Goal: Task Accomplishment & Management: Use online tool/utility

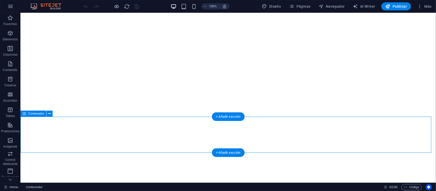
select select "triangle"
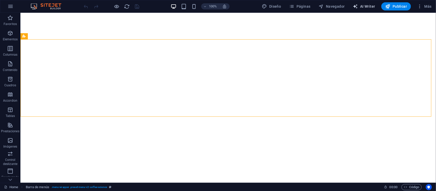
click at [364, 5] on span "AI Writer" at bounding box center [364, 6] width 22 height 5
select select "English"
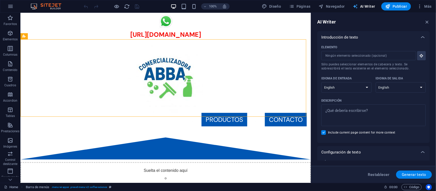
click at [364, 5] on span "AI Writer" at bounding box center [364, 6] width 22 height 5
click at [426, 20] on icon "button" at bounding box center [427, 22] width 6 height 6
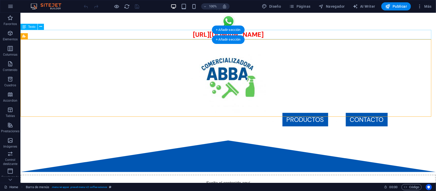
click at [334, 35] on div "[URL][DOMAIN_NAME]" at bounding box center [227, 35] width 415 height 10
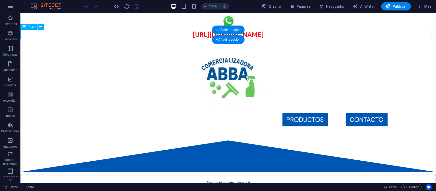
click at [334, 35] on div "[URL][DOMAIN_NAME]" at bounding box center [227, 35] width 415 height 10
click at [233, 39] on div "+ Añadir sección" at bounding box center [228, 39] width 33 height 9
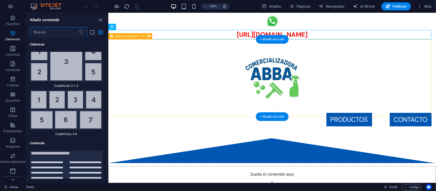
scroll to position [1660, 0]
